Goal: Task Accomplishment & Management: Manage account settings

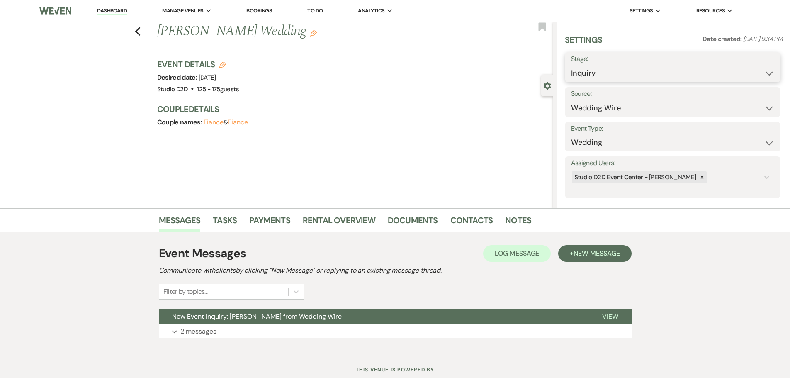
drag, startPoint x: 0, startPoint y: 0, endPoint x: 600, endPoint y: 72, distance: 603.9
click at [600, 72] on select "Inquiry Follow Up Tour Requested Tour Confirmed Toured Proposal Sent Booked Lost" at bounding box center [672, 73] width 203 height 16
select select "9"
click at [571, 65] on select "Inquiry Follow Up Tour Requested Tour Confirmed Toured Proposal Sent Booked Lost" at bounding box center [672, 73] width 203 height 16
click at [754, 68] on button "Save" at bounding box center [757, 67] width 47 height 17
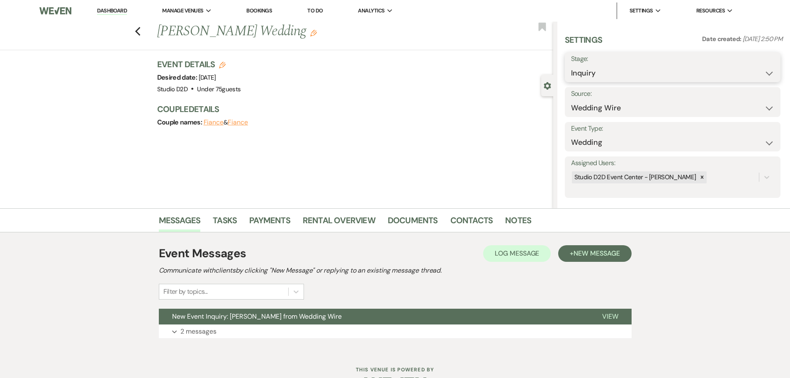
click at [600, 75] on select "Inquiry Follow Up Tour Requested Tour Confirmed Toured Proposal Sent Booked Lost" at bounding box center [672, 73] width 203 height 16
select select "9"
click at [571, 65] on select "Inquiry Follow Up Tour Requested Tour Confirmed Toured Proposal Sent Booked Lost" at bounding box center [672, 73] width 203 height 16
click at [744, 70] on button "Save" at bounding box center [757, 67] width 47 height 17
